Goal: Task Accomplishment & Management: Manage account settings

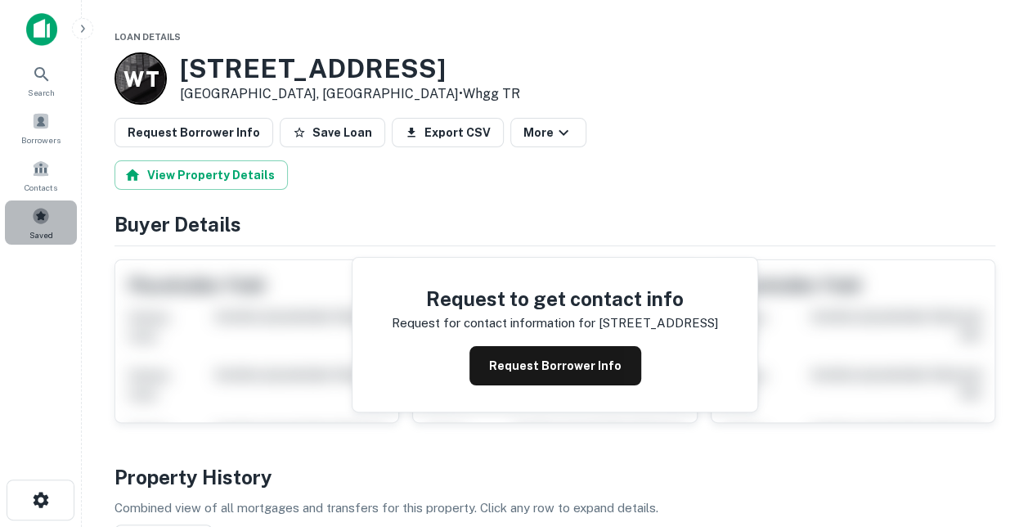
click at [46, 218] on span at bounding box center [41, 216] width 18 height 18
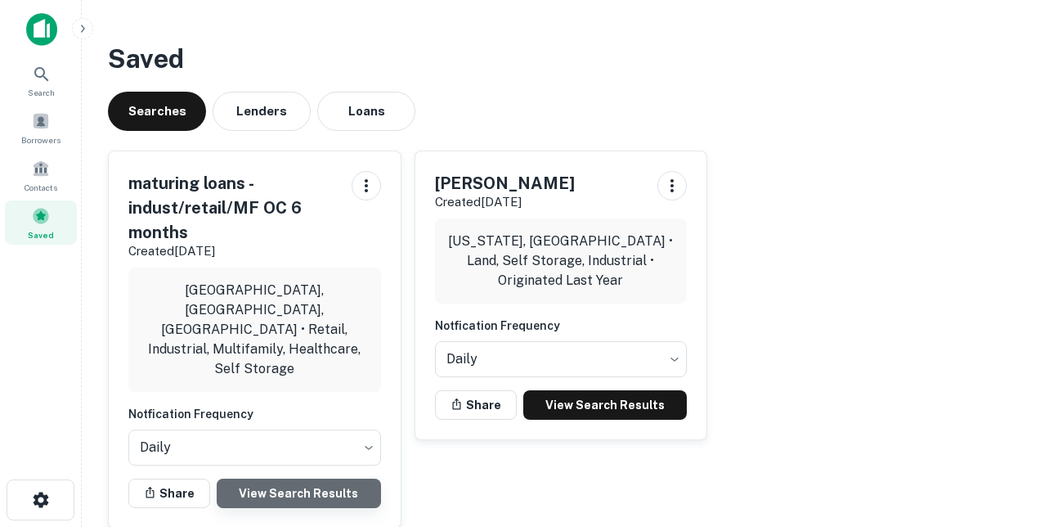
click at [282, 478] on link "View Search Results" at bounding box center [299, 492] width 164 height 29
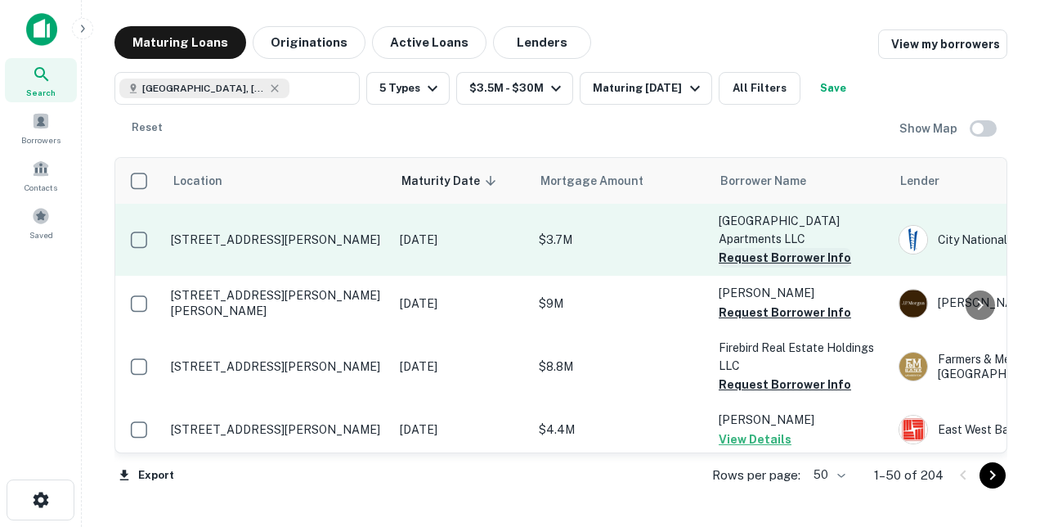
click at [749, 255] on button "Request Borrower Info" at bounding box center [785, 258] width 132 height 20
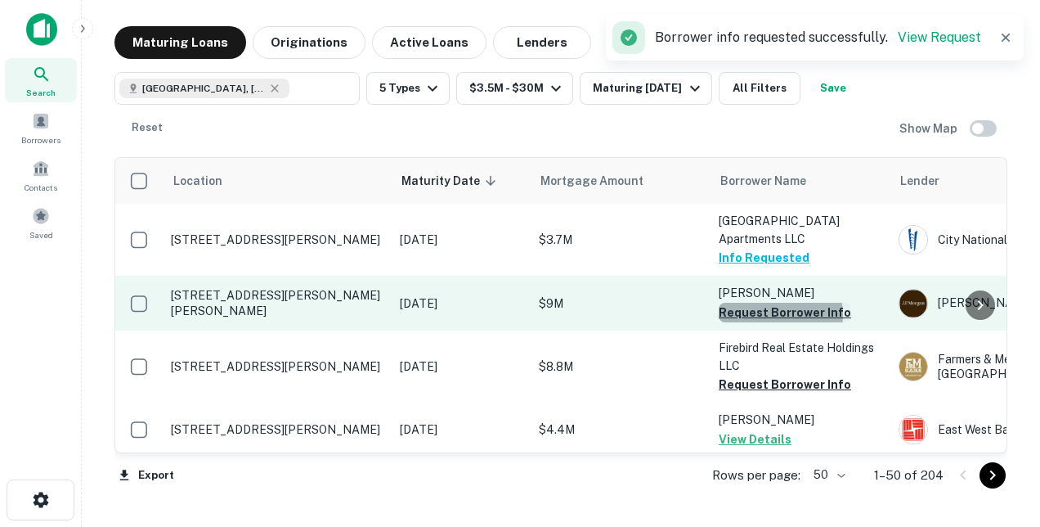
click at [757, 314] on button "Request Borrower Info" at bounding box center [785, 313] width 132 height 20
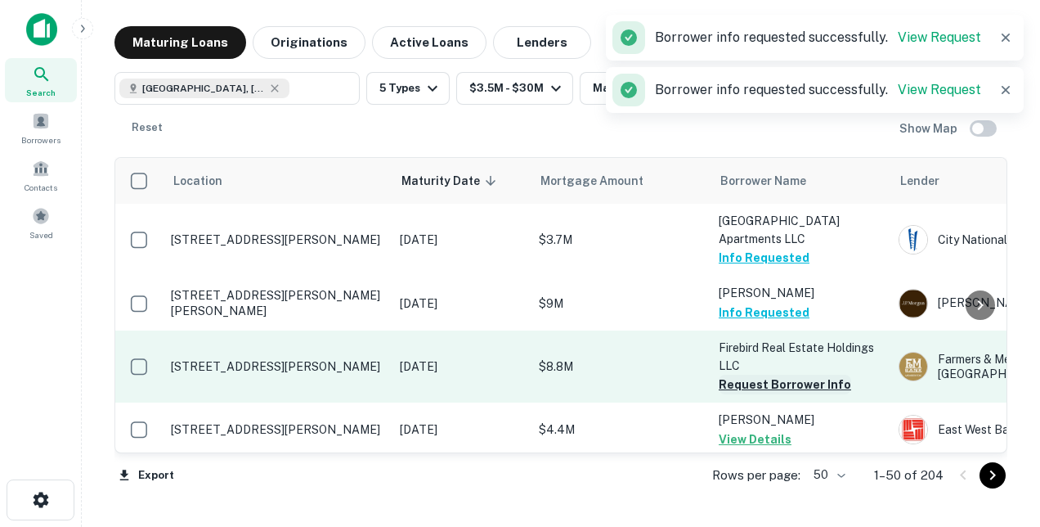
click at [759, 381] on button "Request Borrower Info" at bounding box center [785, 385] width 132 height 20
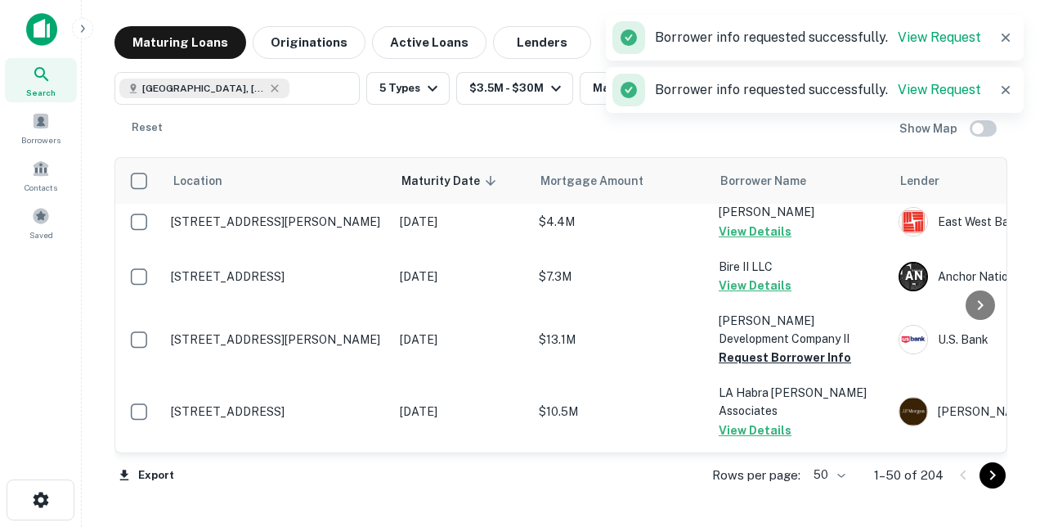
scroll to position [245, 0]
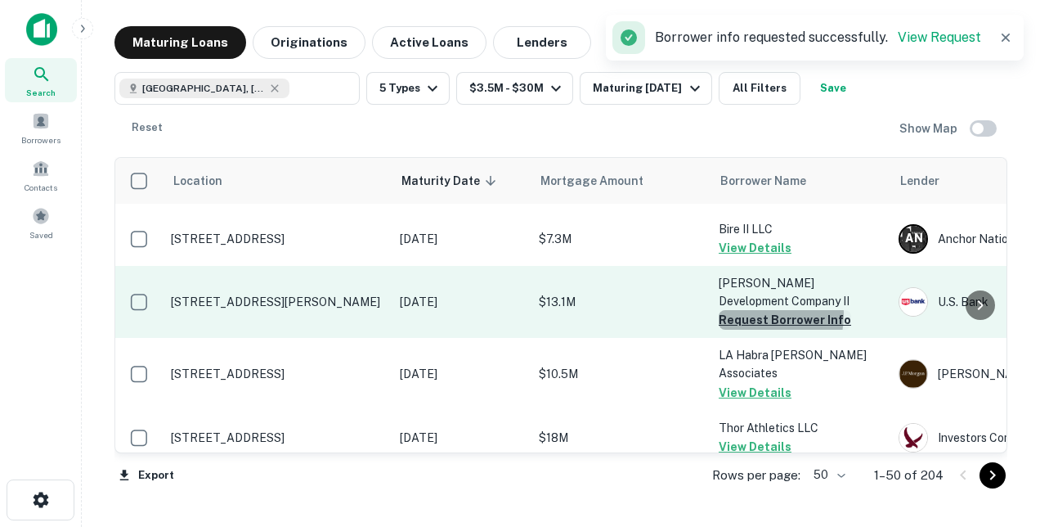
click at [748, 314] on button "Request Borrower Info" at bounding box center [785, 320] width 132 height 20
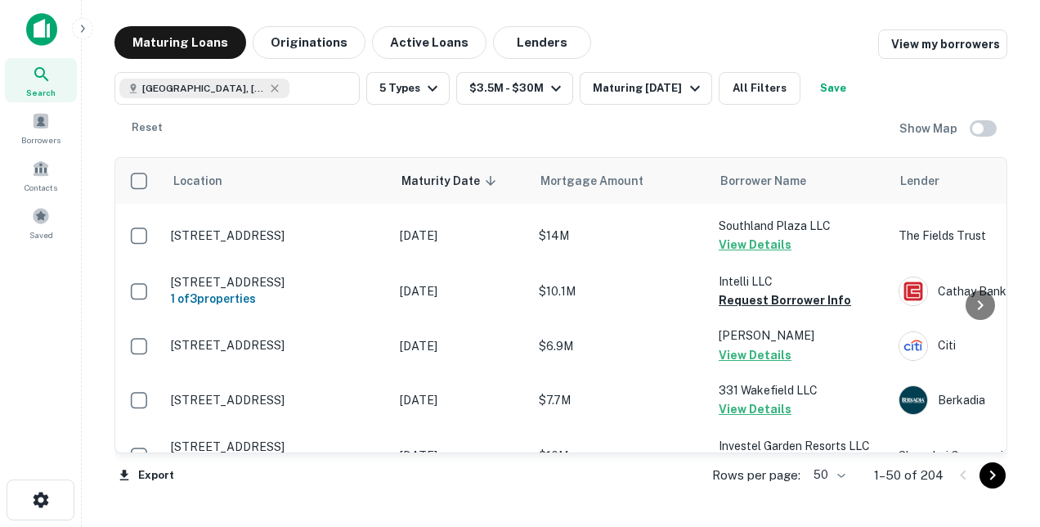
scroll to position [981, 0]
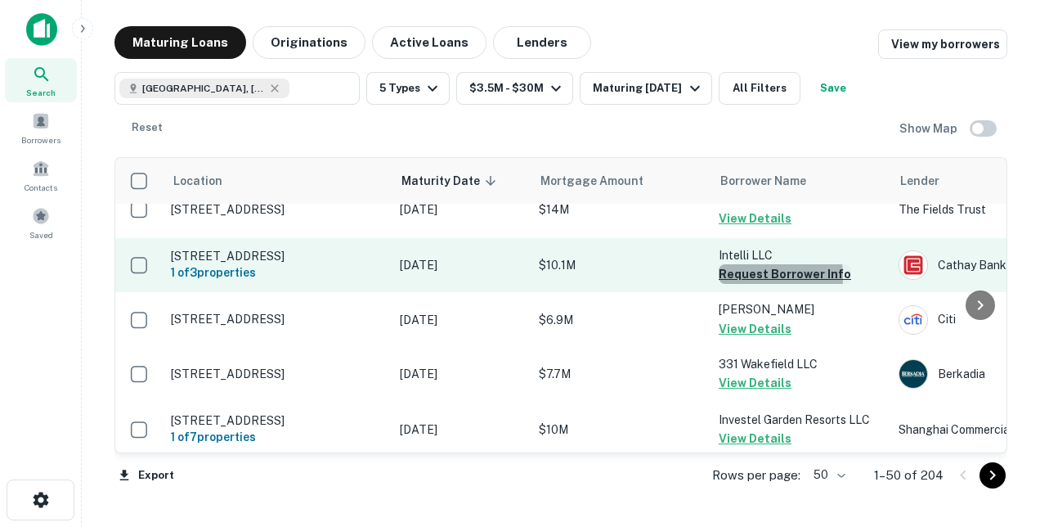
click at [738, 273] on button "Request Borrower Info" at bounding box center [785, 274] width 132 height 20
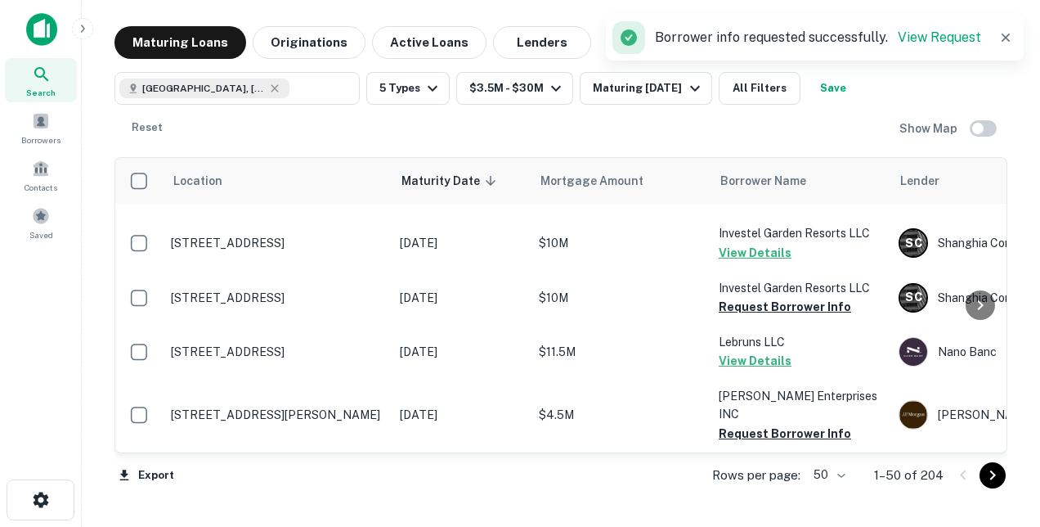
scroll to position [1227, 0]
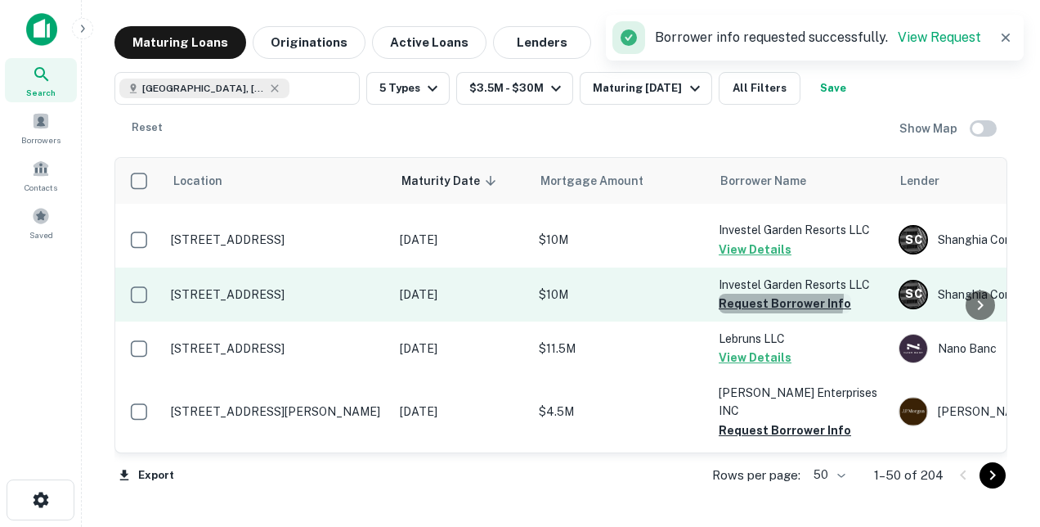
click at [741, 306] on button "Request Borrower Info" at bounding box center [785, 304] width 132 height 20
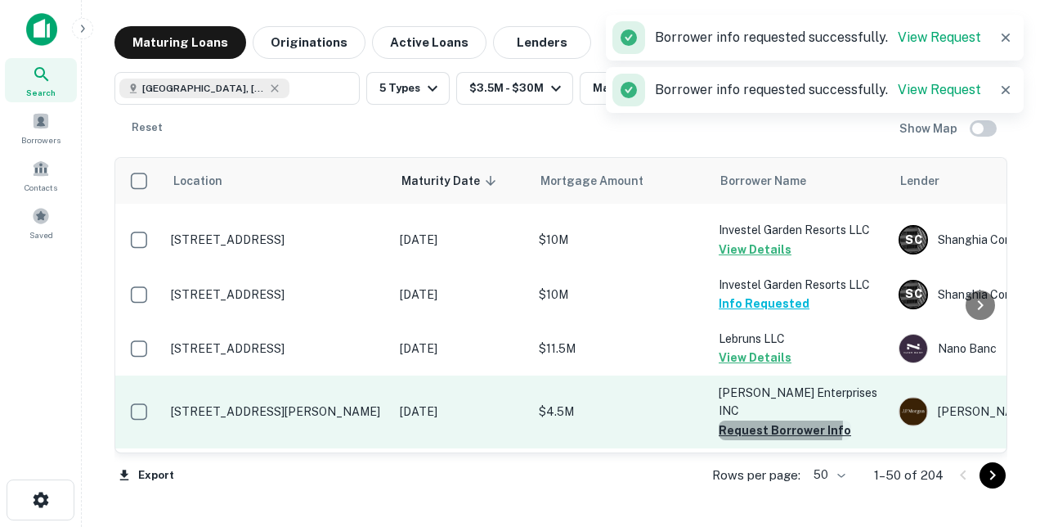
click at [738, 420] on button "Request Borrower Info" at bounding box center [785, 430] width 132 height 20
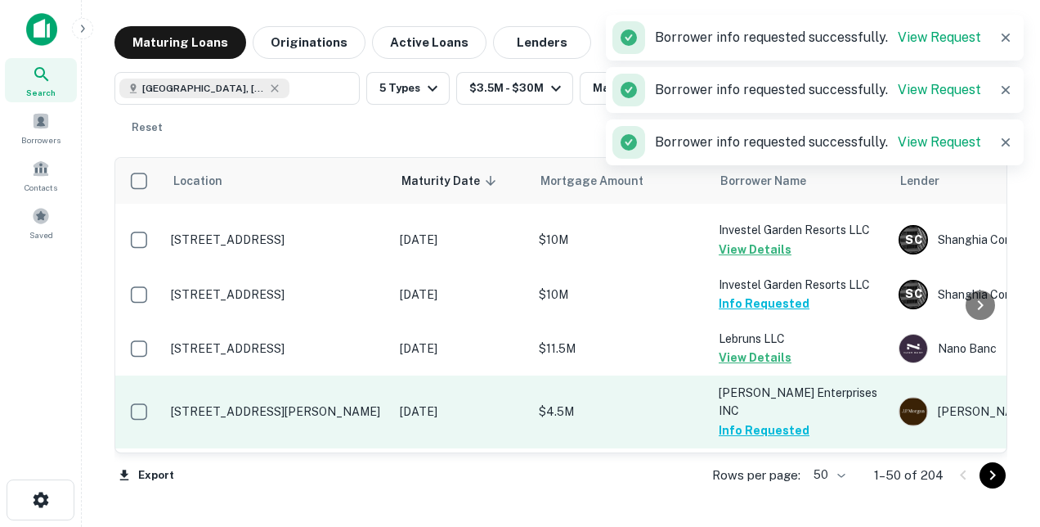
scroll to position [1472, 0]
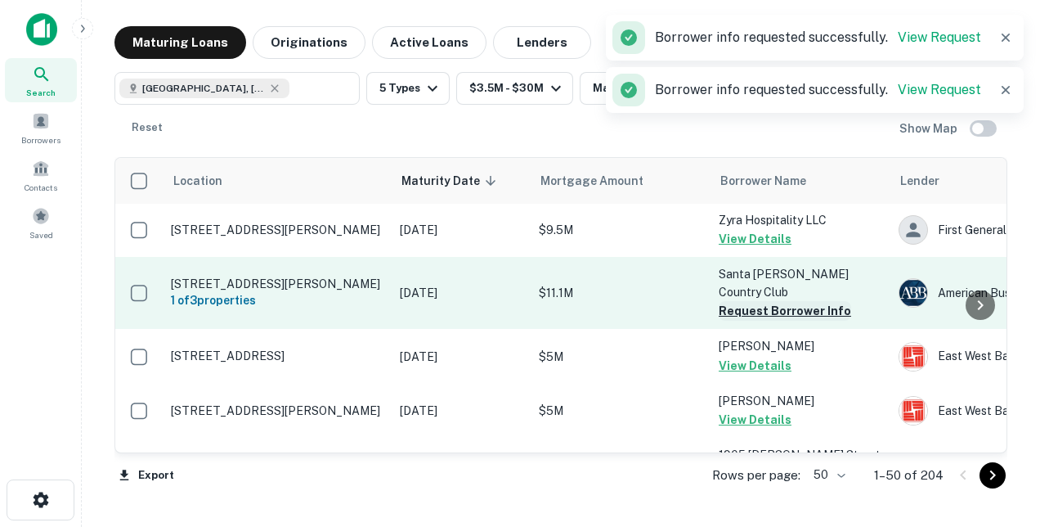
click at [732, 301] on button "Request Borrower Info" at bounding box center [785, 311] width 132 height 20
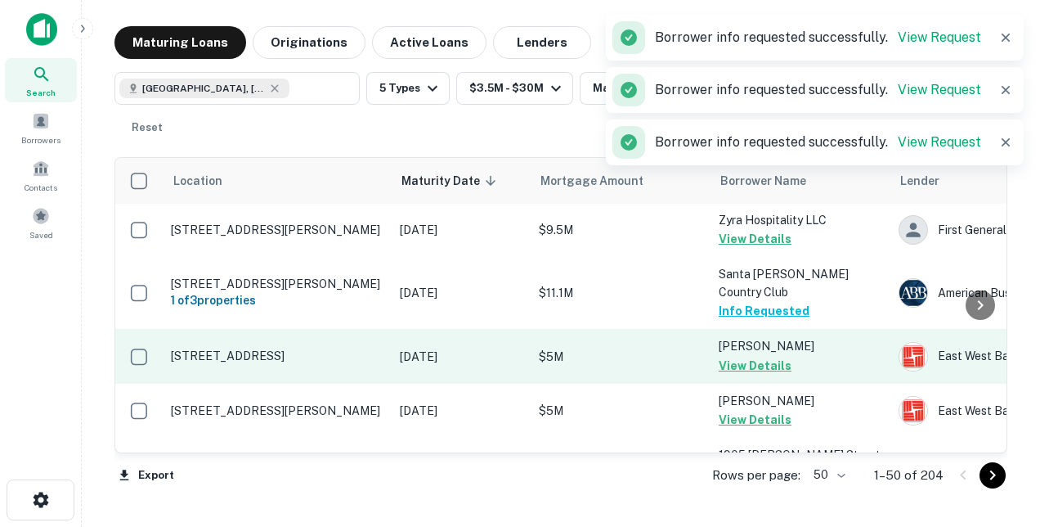
scroll to position [1636, 0]
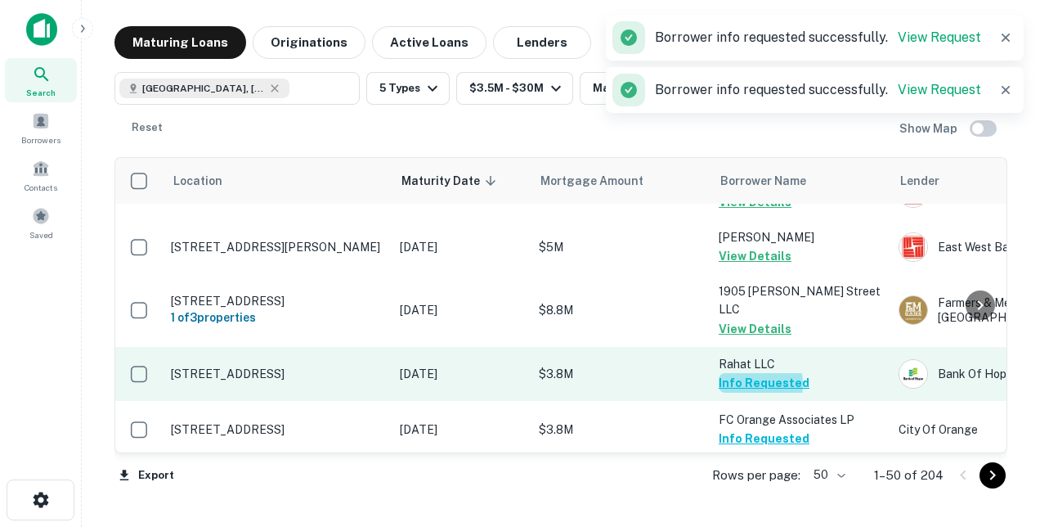
click at [739, 373] on button "Info Requested" at bounding box center [764, 383] width 91 height 20
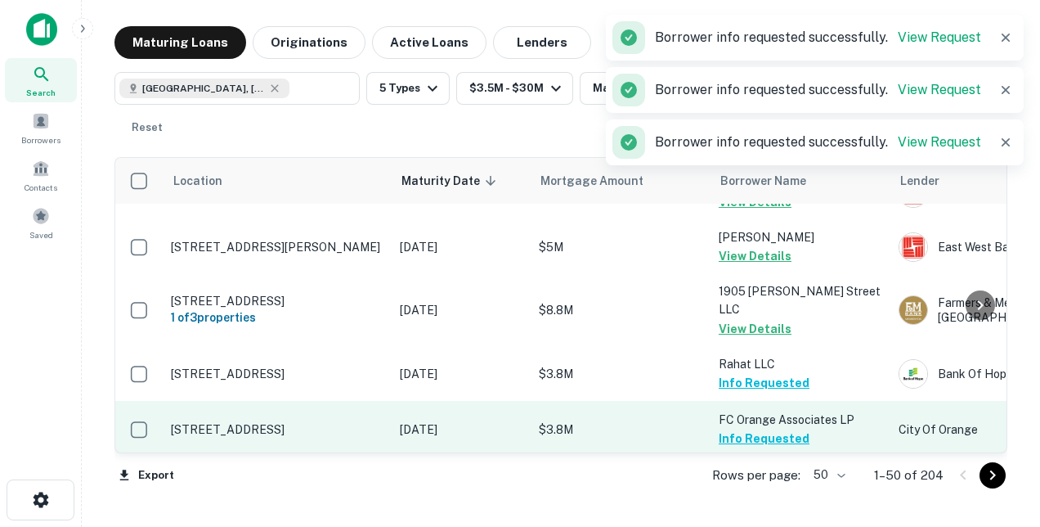
click at [741, 429] on button "Info Requested" at bounding box center [764, 439] width 91 height 20
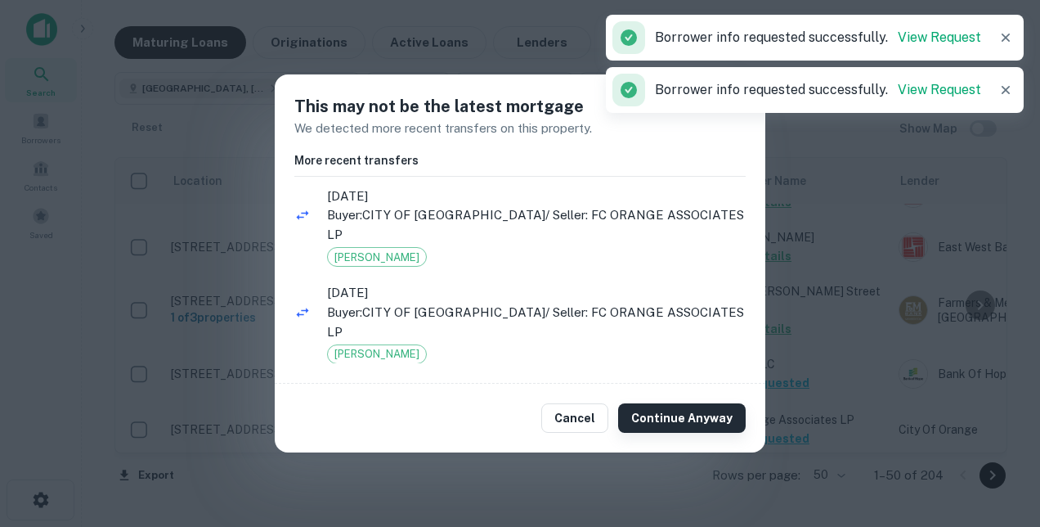
click at [657, 414] on button "Continue Anyway" at bounding box center [682, 417] width 128 height 29
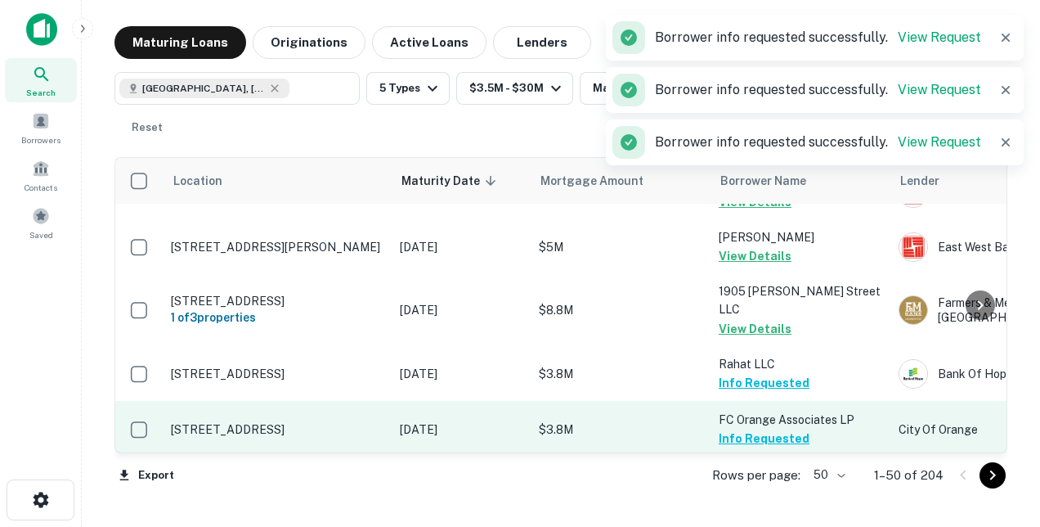
click at [744, 429] on button "Info Requested" at bounding box center [764, 439] width 91 height 20
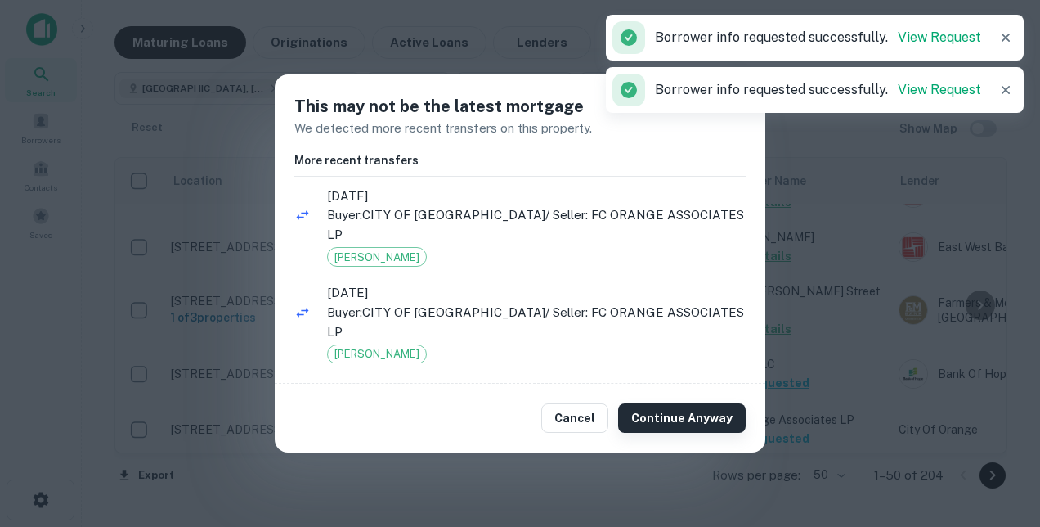
click at [660, 406] on button "Continue Anyway" at bounding box center [682, 417] width 128 height 29
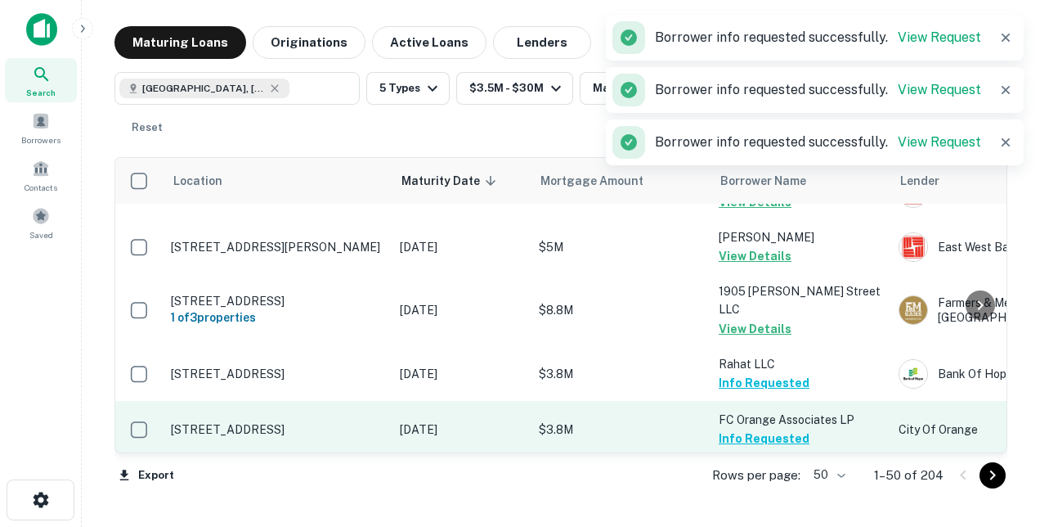
scroll to position [1881, 0]
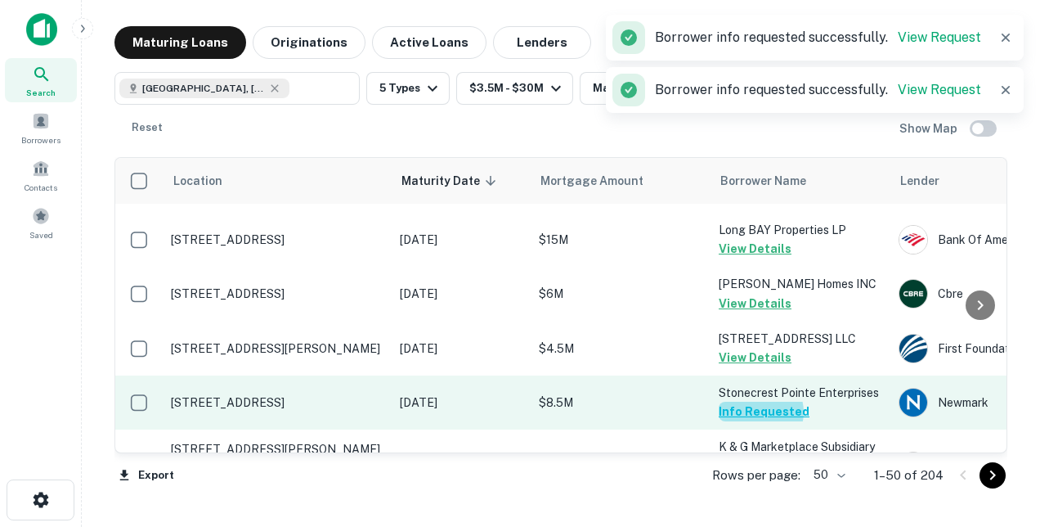
click at [757, 402] on button "Info Requested" at bounding box center [764, 412] width 91 height 20
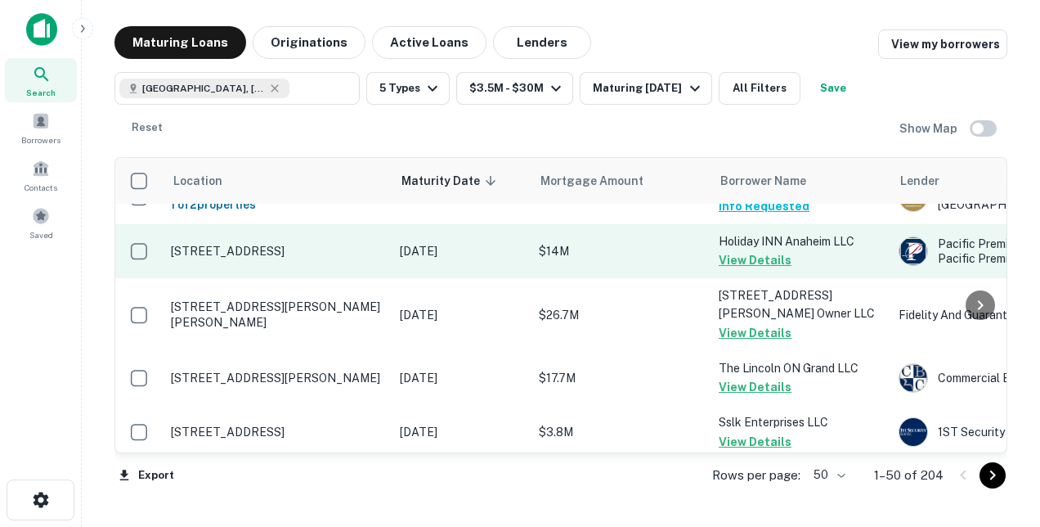
scroll to position [2655, 0]
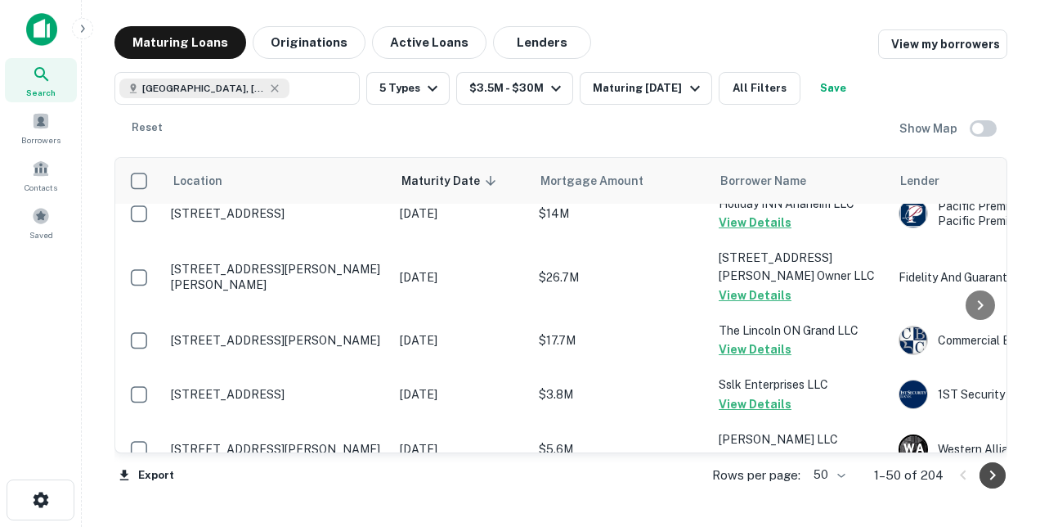
click at [992, 478] on icon "Go to next page" at bounding box center [993, 475] width 6 height 10
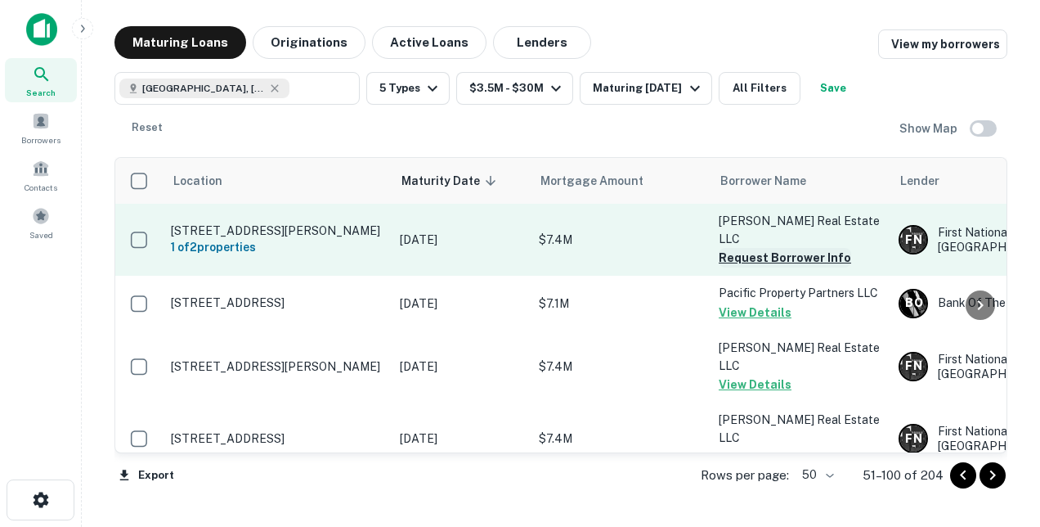
click at [738, 248] on button "Request Borrower Info" at bounding box center [785, 258] width 132 height 20
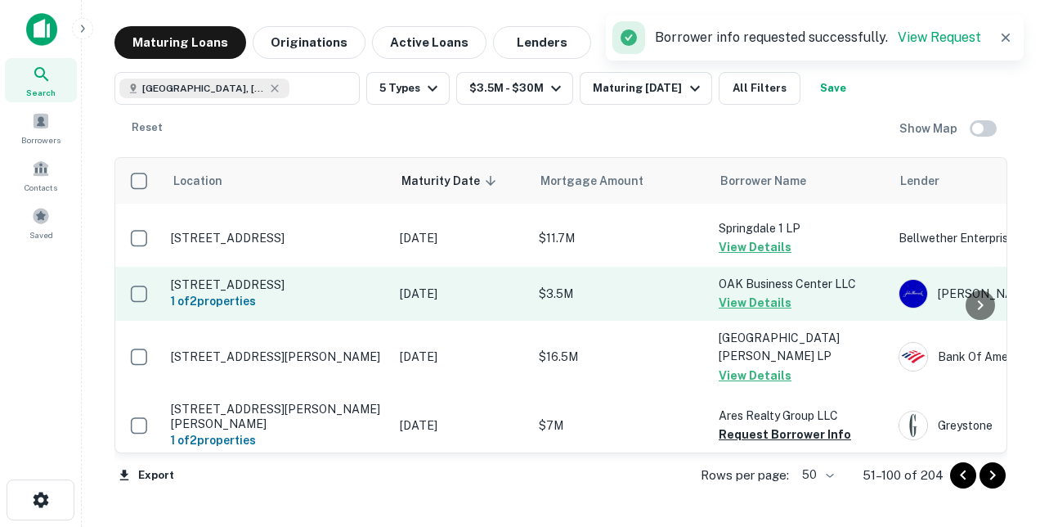
scroll to position [409, 0]
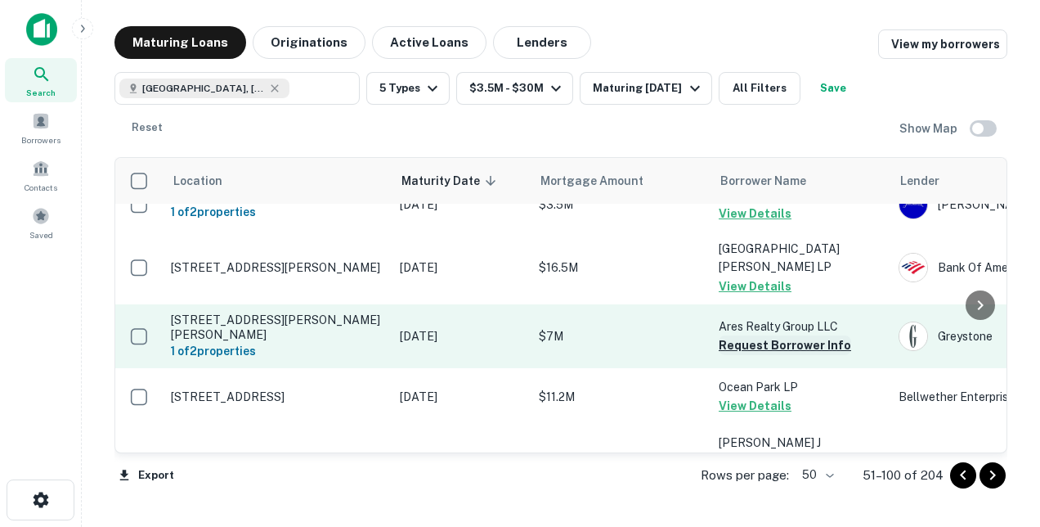
click at [764, 335] on button "Request Borrower Info" at bounding box center [785, 345] width 132 height 20
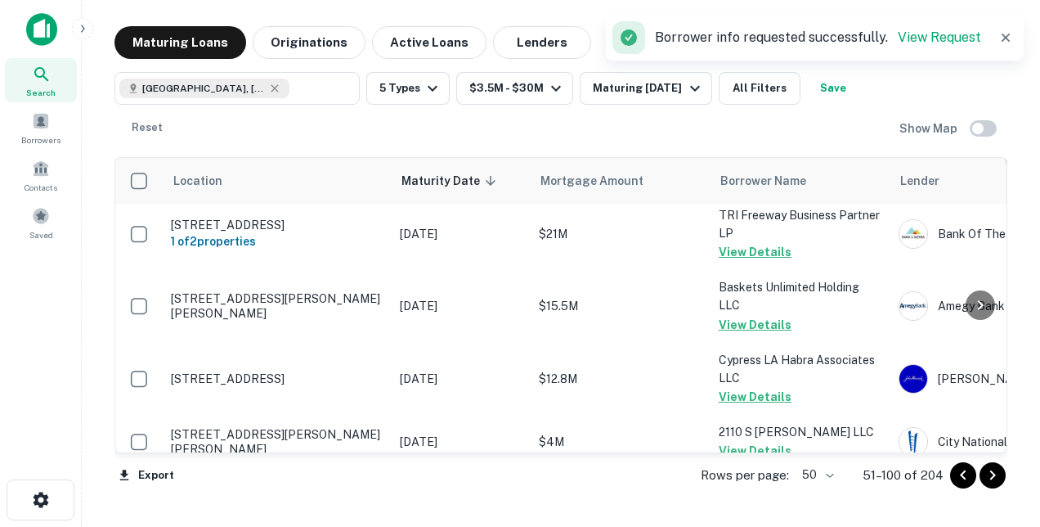
scroll to position [981, 0]
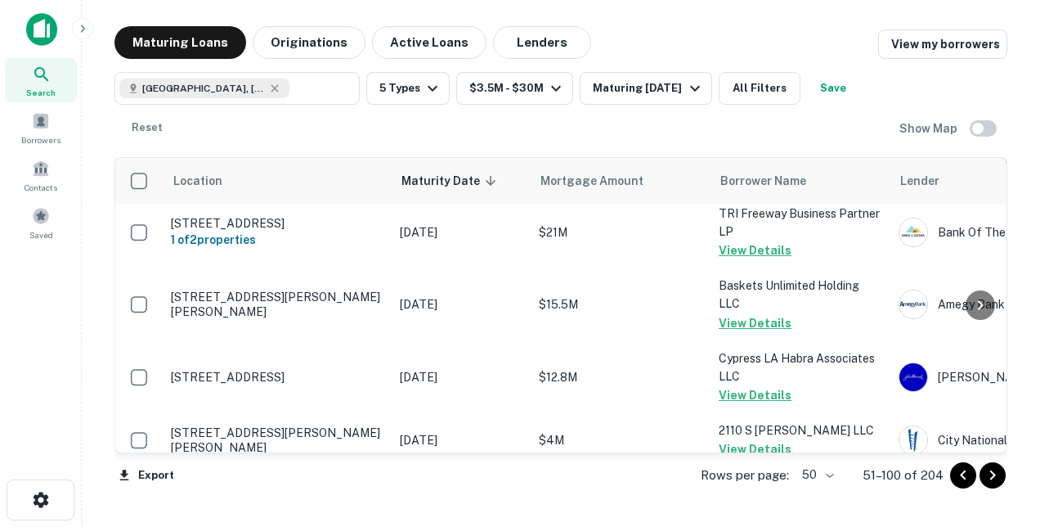
click at [766, 494] on button "Request Borrower Info" at bounding box center [785, 504] width 132 height 20
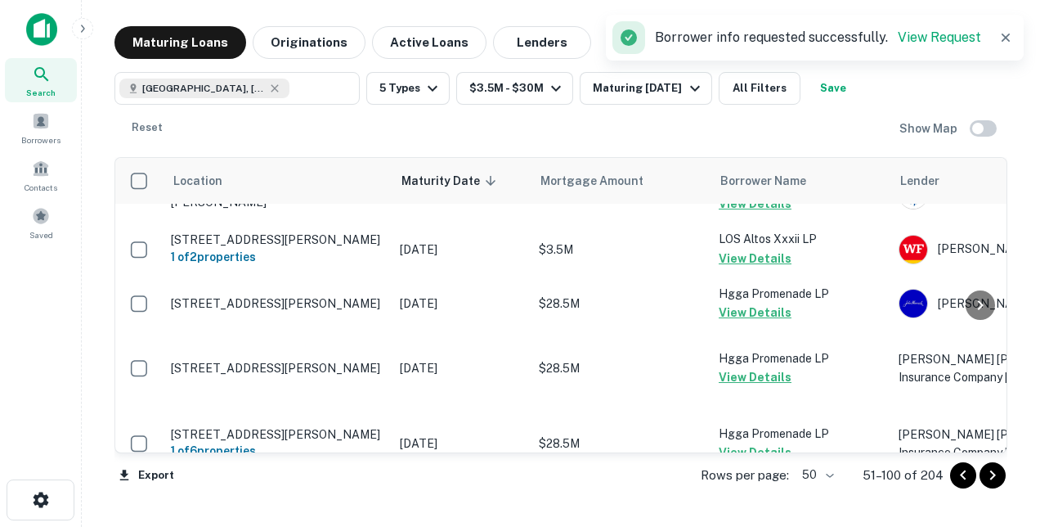
click at [767, 508] on button "Request Borrower Info" at bounding box center [785, 518] width 132 height 20
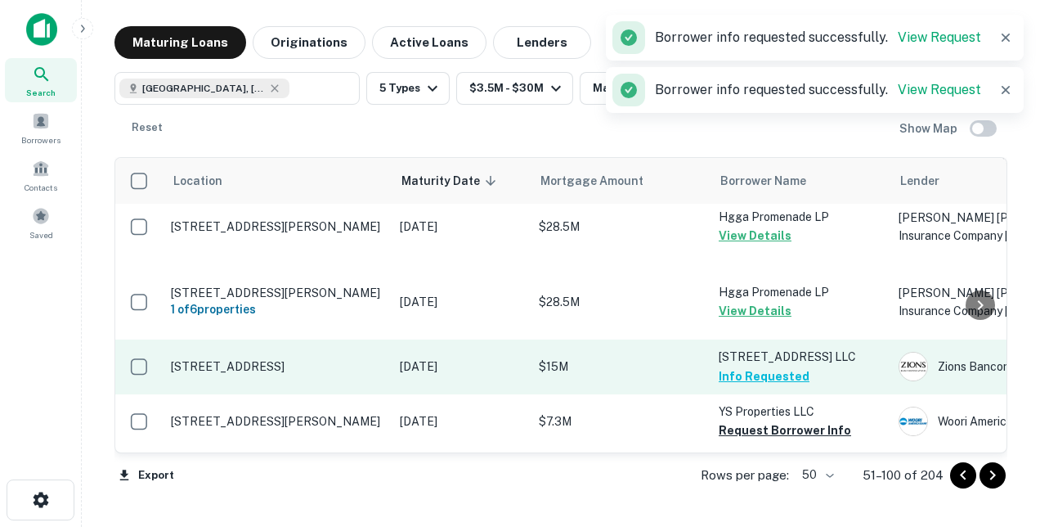
scroll to position [1390, 0]
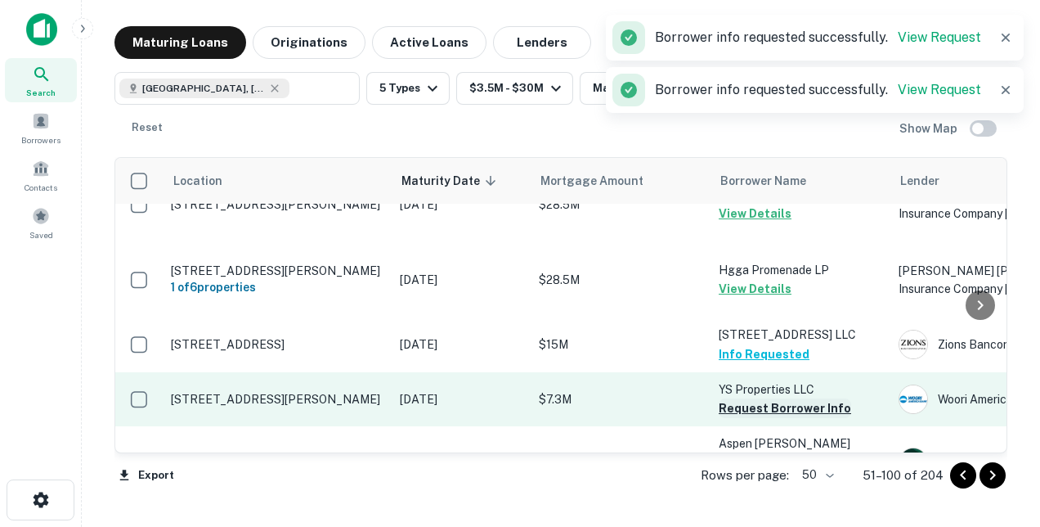
click at [752, 398] on button "Request Borrower Info" at bounding box center [785, 408] width 132 height 20
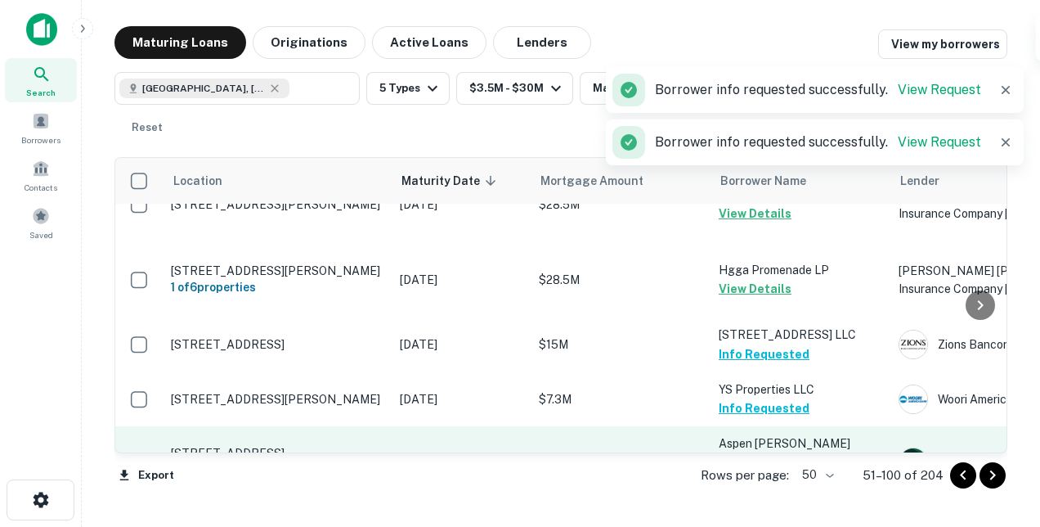
click at [757, 470] on button "Request Borrower Info" at bounding box center [785, 480] width 132 height 20
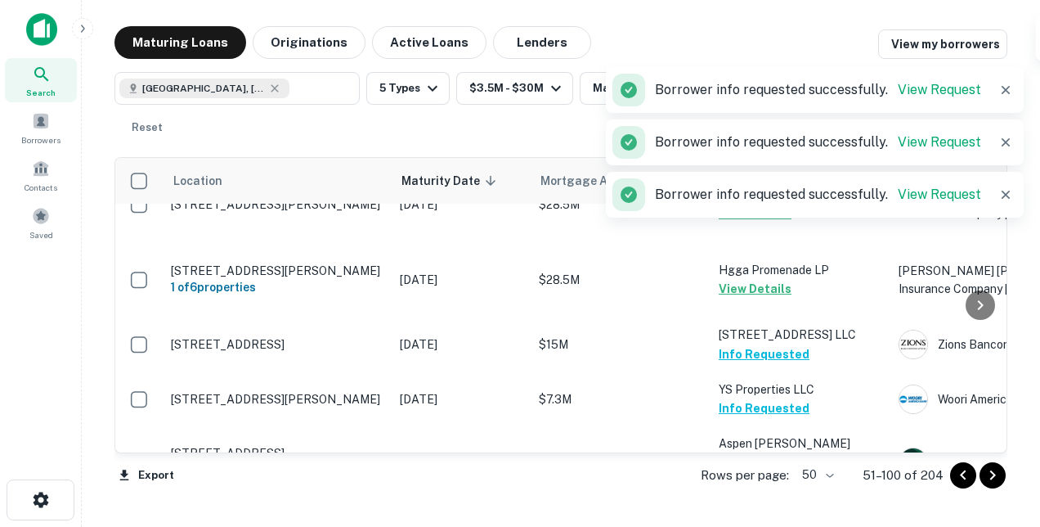
scroll to position [1554, 0]
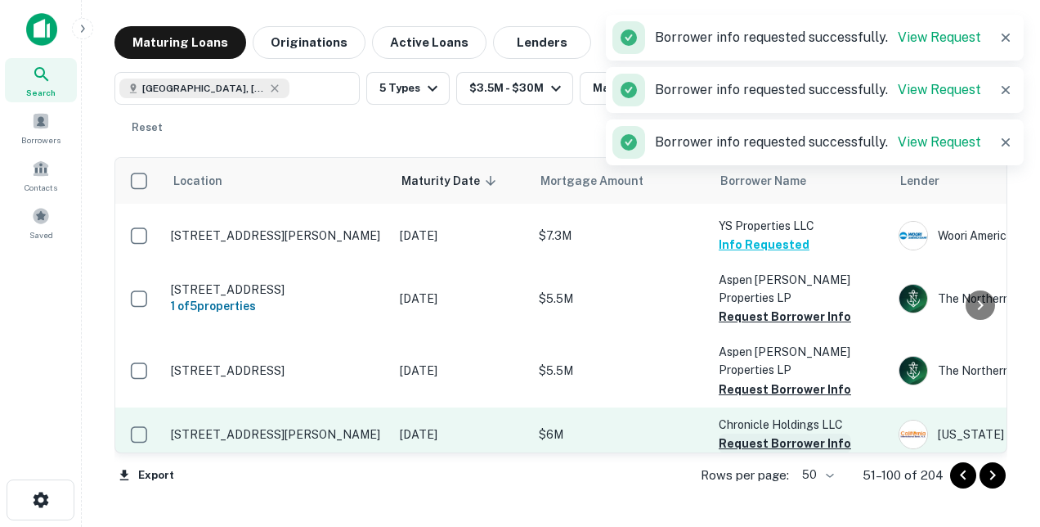
click at [759, 433] on button "Request Borrower Info" at bounding box center [785, 443] width 132 height 20
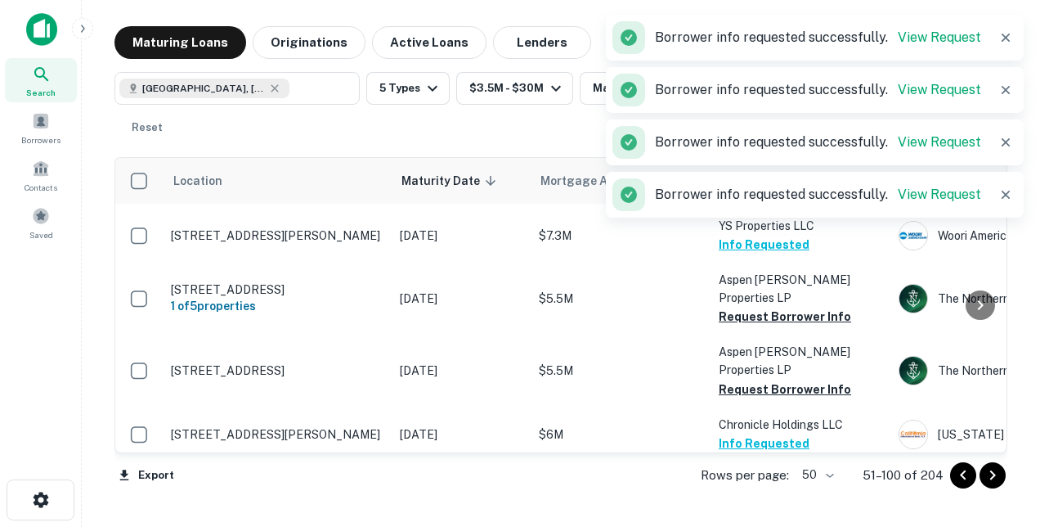
click at [759, 487] on button "Request Borrower Info" at bounding box center [785, 497] width 132 height 20
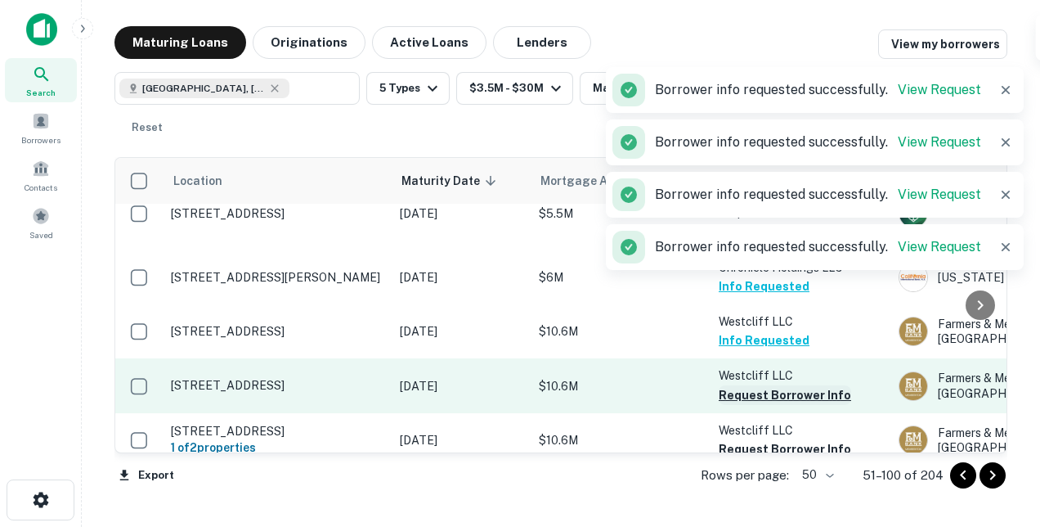
scroll to position [1718, 0]
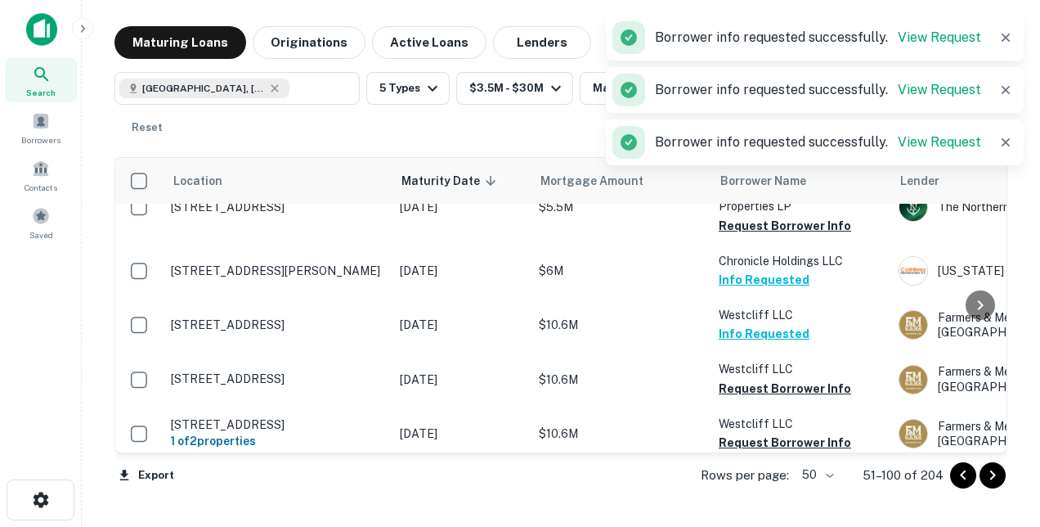
click at [757, 487] on button "Request Borrower Info" at bounding box center [785, 497] width 132 height 20
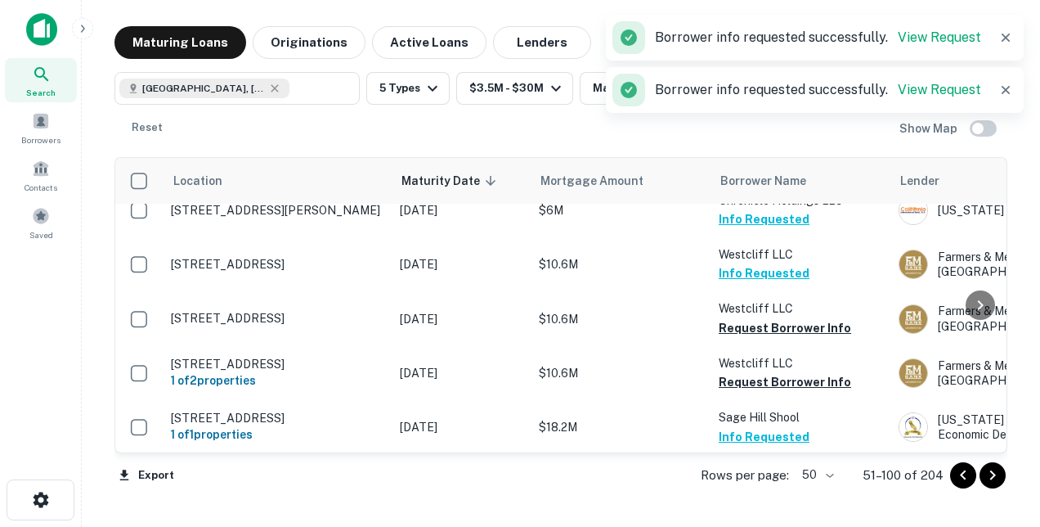
scroll to position [1799, 0]
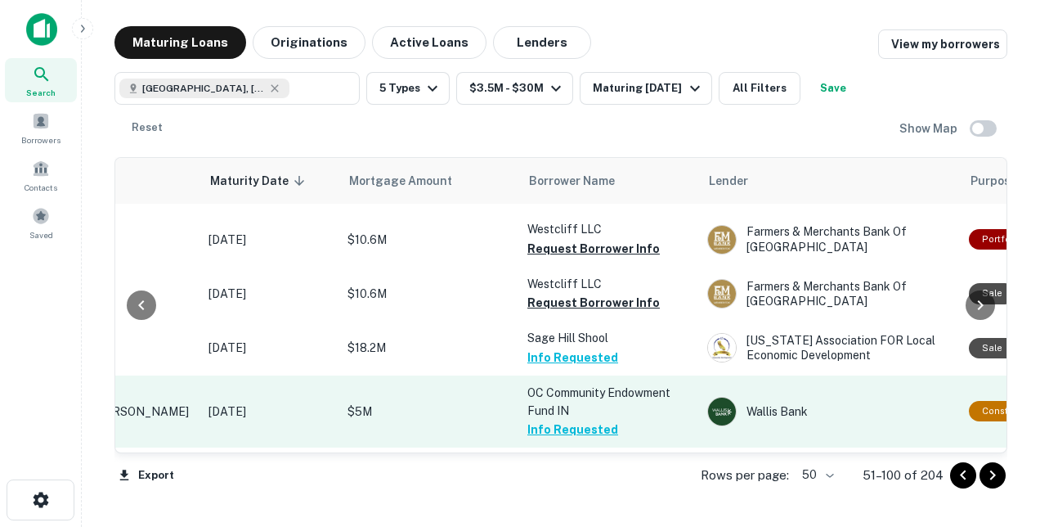
scroll to position [1881, 191]
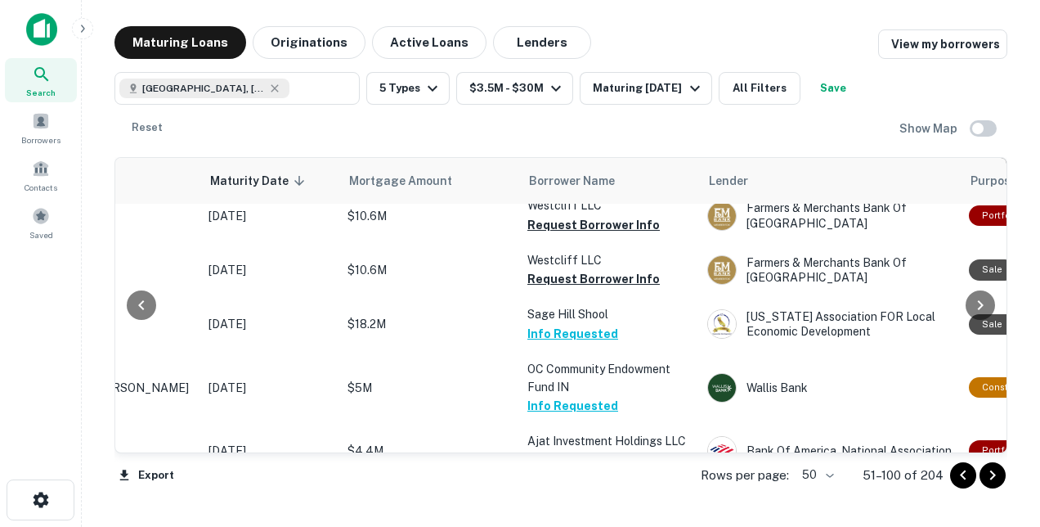
click at [584, 505] on button "Request Borrower Info" at bounding box center [594, 515] width 132 height 20
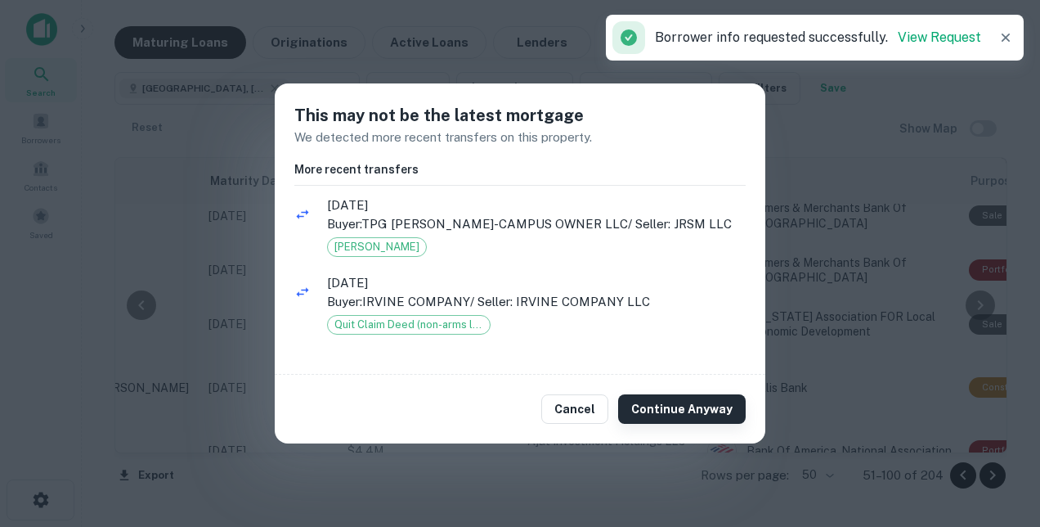
click at [652, 403] on button "Continue Anyway" at bounding box center [682, 408] width 128 height 29
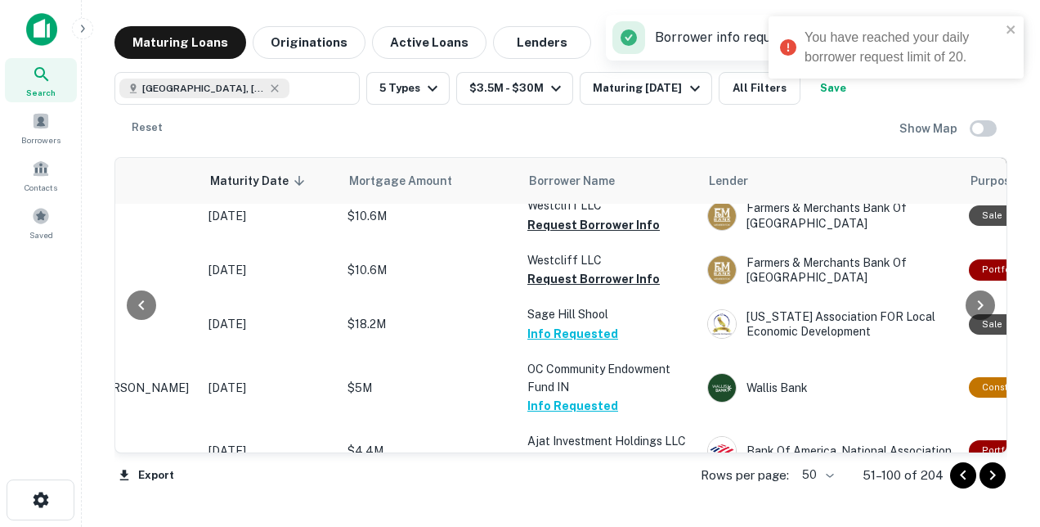
scroll to position [2045, 191]
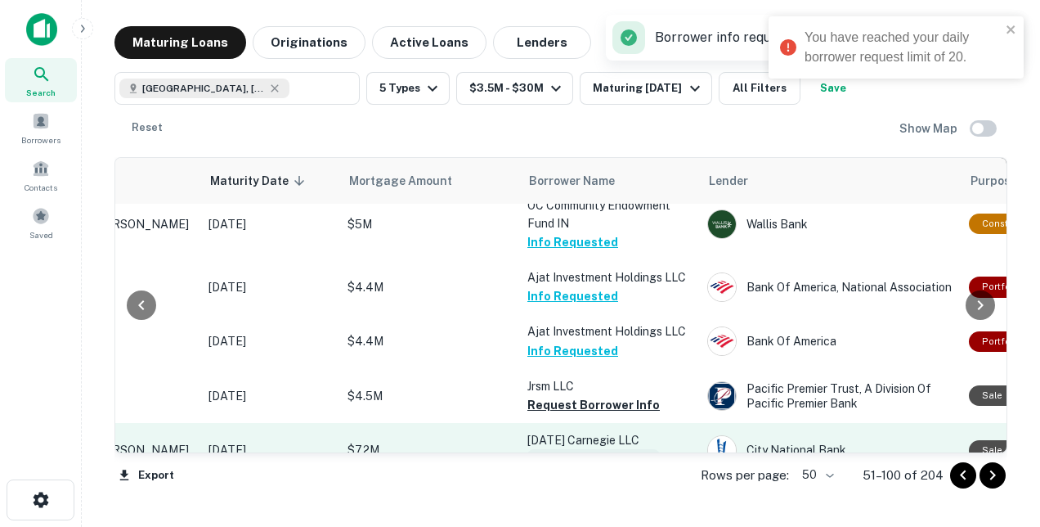
click at [599, 449] on button "Request Borrower Info" at bounding box center [594, 459] width 132 height 20
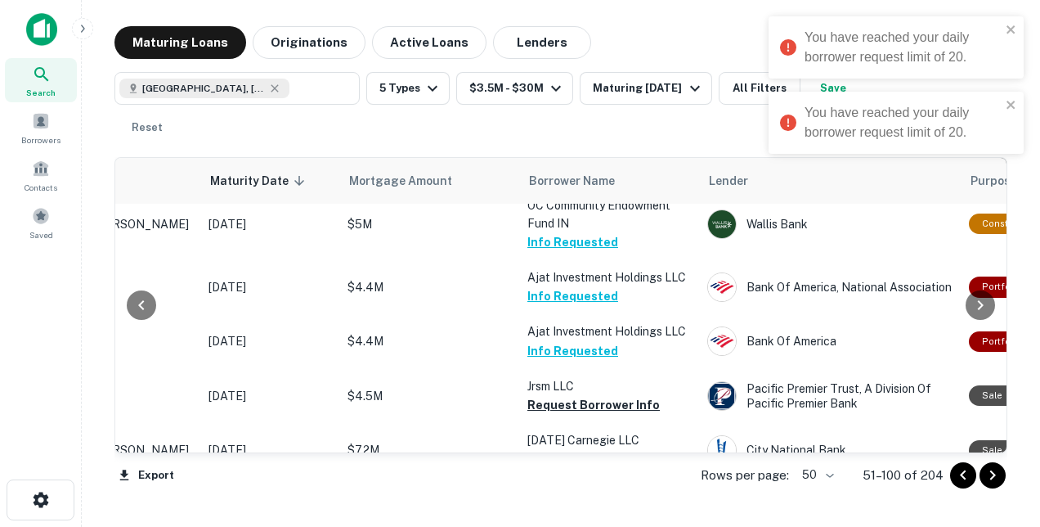
click at [591, 522] on button "Request Borrower Info" at bounding box center [594, 532] width 132 height 20
